Goal: Task Accomplishment & Management: Manage account settings

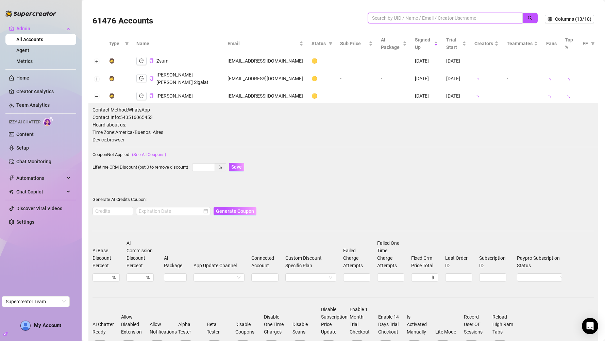
drag, startPoint x: 406, startPoint y: 16, endPoint x: 421, endPoint y: 22, distance: 16.4
click at [406, 16] on input "search" at bounding box center [442, 17] width 141 height 7
paste input "[EMAIL_ADDRESS][DOMAIN_NAME]"
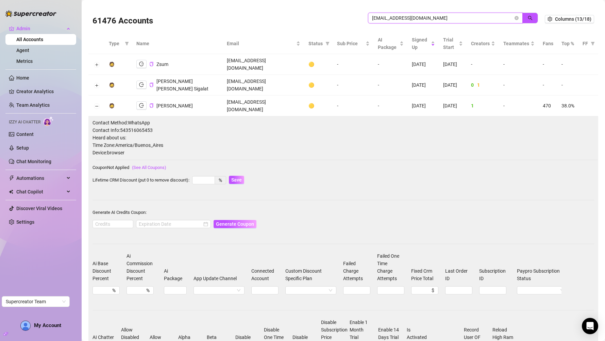
click at [528, 16] on icon "search" at bounding box center [530, 18] width 5 height 5
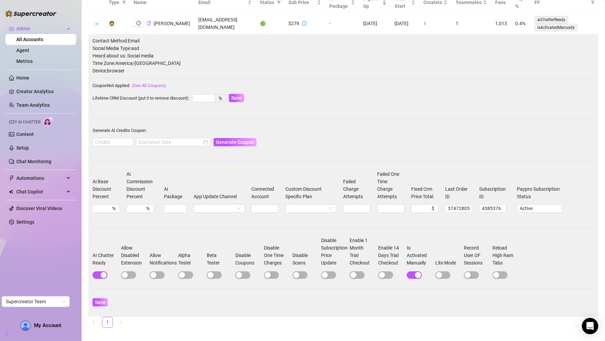
scroll to position [55, 0]
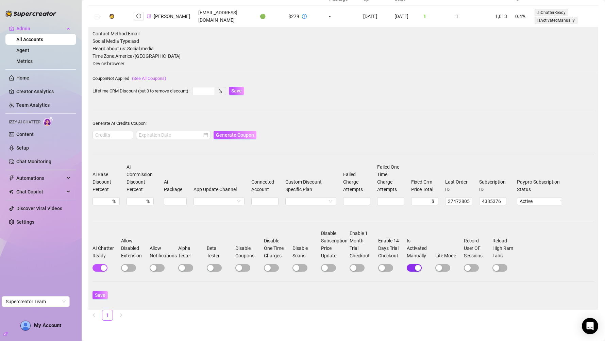
type input "[EMAIL_ADDRESS][DOMAIN_NAME]"
click at [416, 269] on div "button" at bounding box center [418, 268] width 6 height 6
click at [98, 297] on span "Save" at bounding box center [100, 295] width 11 height 5
click at [97, 293] on span "Save" at bounding box center [100, 295] width 11 height 5
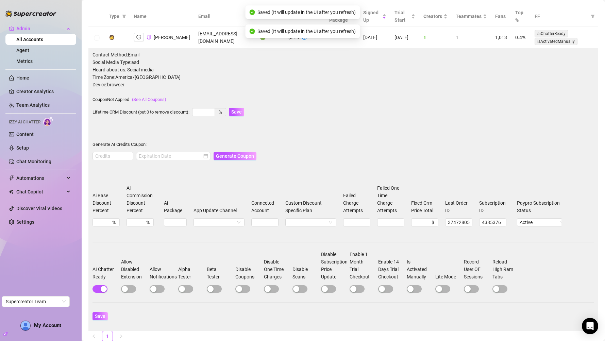
scroll to position [0, 0]
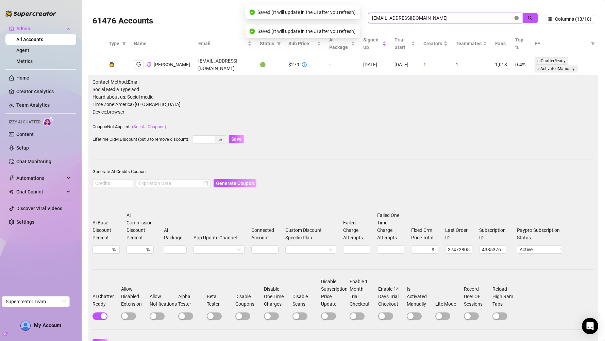
click at [515, 18] on icon "close-circle" at bounding box center [517, 18] width 4 height 4
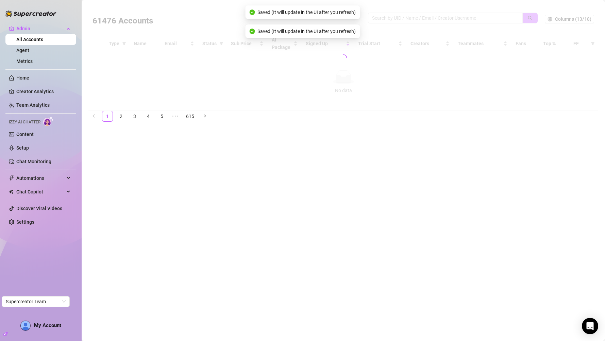
click at [461, 18] on div at bounding box center [343, 58] width 510 height 106
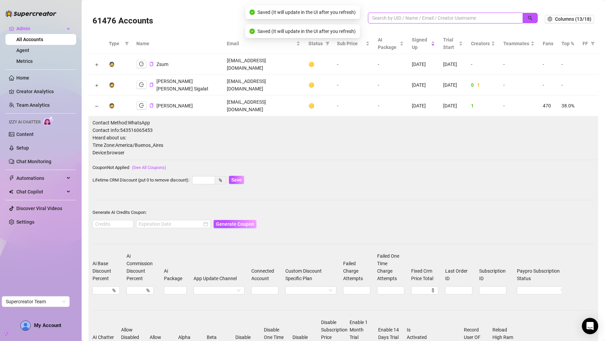
click at [461, 17] on input "search" at bounding box center [442, 17] width 141 height 7
paste input "[EMAIL_ADDRESS][DOMAIN_NAME]"
type input "[EMAIL_ADDRESS][DOMAIN_NAME]"
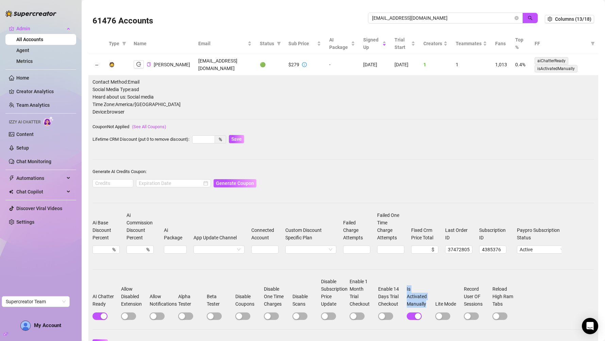
copy label "Is Activated Manually"
drag, startPoint x: 414, startPoint y: 311, endPoint x: 407, endPoint y: 298, distance: 15.5
click at [407, 298] on label "Is Activated Manually" at bounding box center [420, 297] width 27 height 22
click at [466, 19] on input "[EMAIL_ADDRESS][DOMAIN_NAME]" at bounding box center [442, 17] width 141 height 7
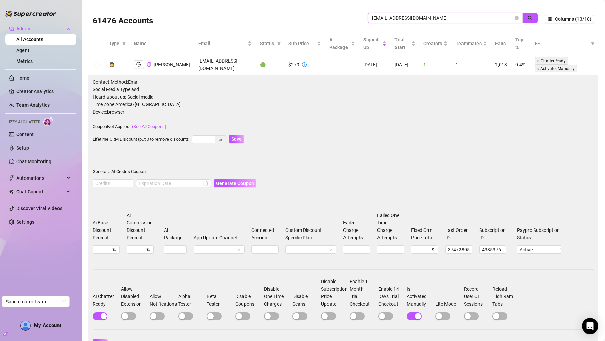
click at [466, 19] on input "[EMAIL_ADDRESS][DOMAIN_NAME]" at bounding box center [442, 17] width 141 height 7
drag, startPoint x: 509, startPoint y: 19, endPoint x: 215, endPoint y: 23, distance: 293.4
click at [515, 19] on icon "close-circle" at bounding box center [517, 18] width 4 height 4
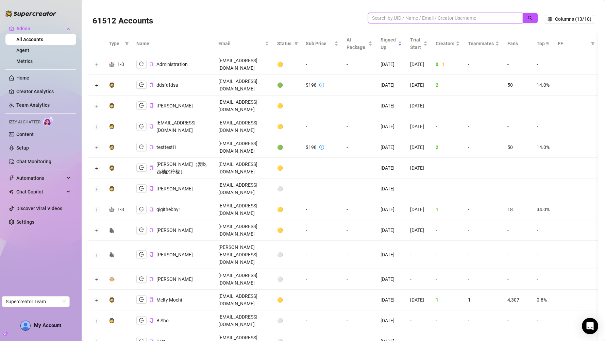
click at [454, 17] on input "search" at bounding box center [442, 17] width 141 height 7
paste input "[EMAIL_ADDRESS][DOMAIN_NAME]"
type input "[EMAIL_ADDRESS][DOMAIN_NAME]"
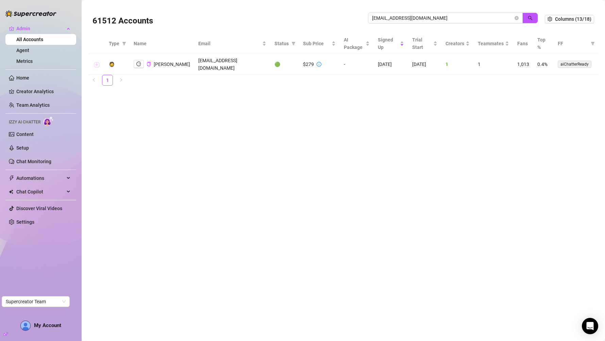
click at [97, 62] on button "Expand row" at bounding box center [96, 64] width 5 height 5
